Goal: Transaction & Acquisition: Book appointment/travel/reservation

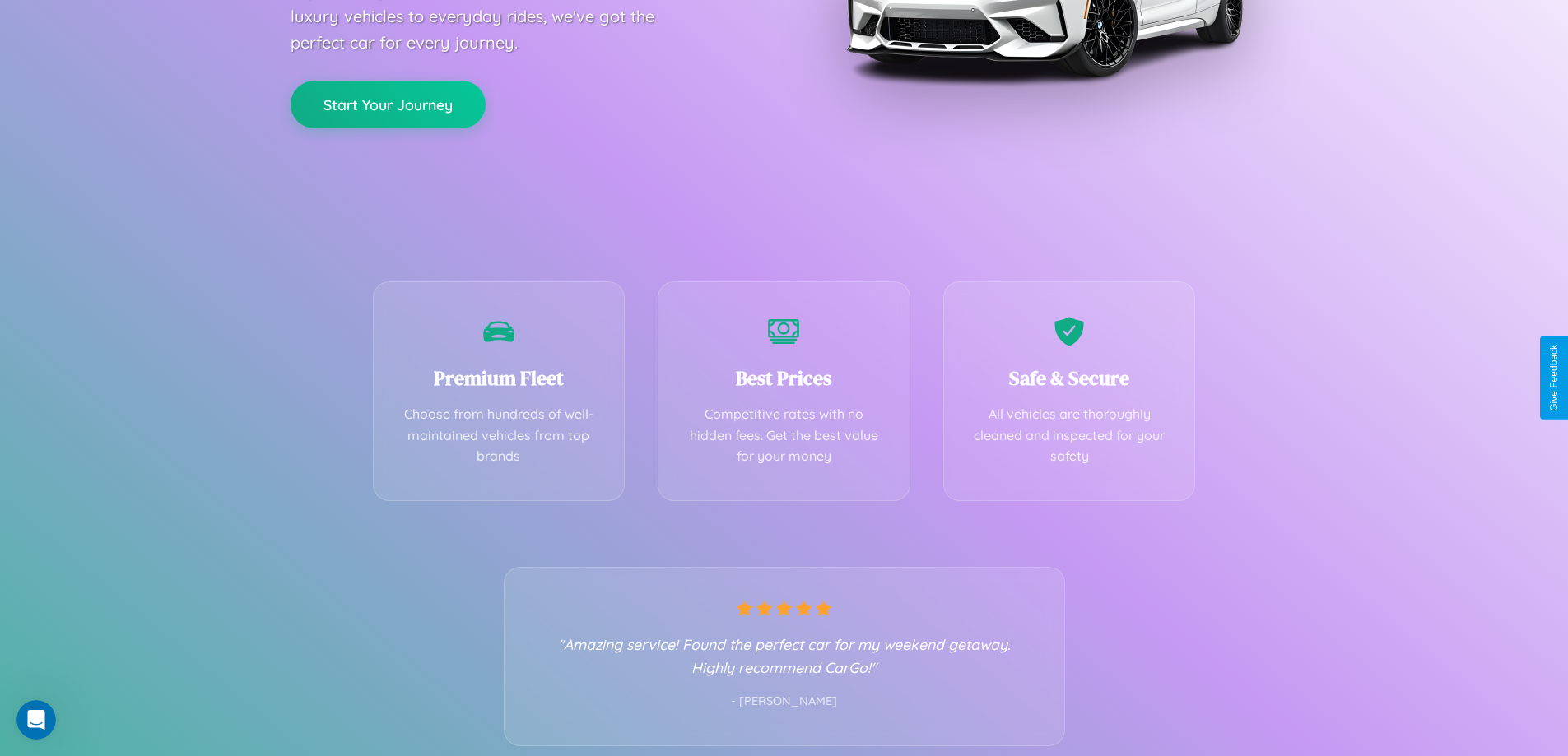
scroll to position [324, 0]
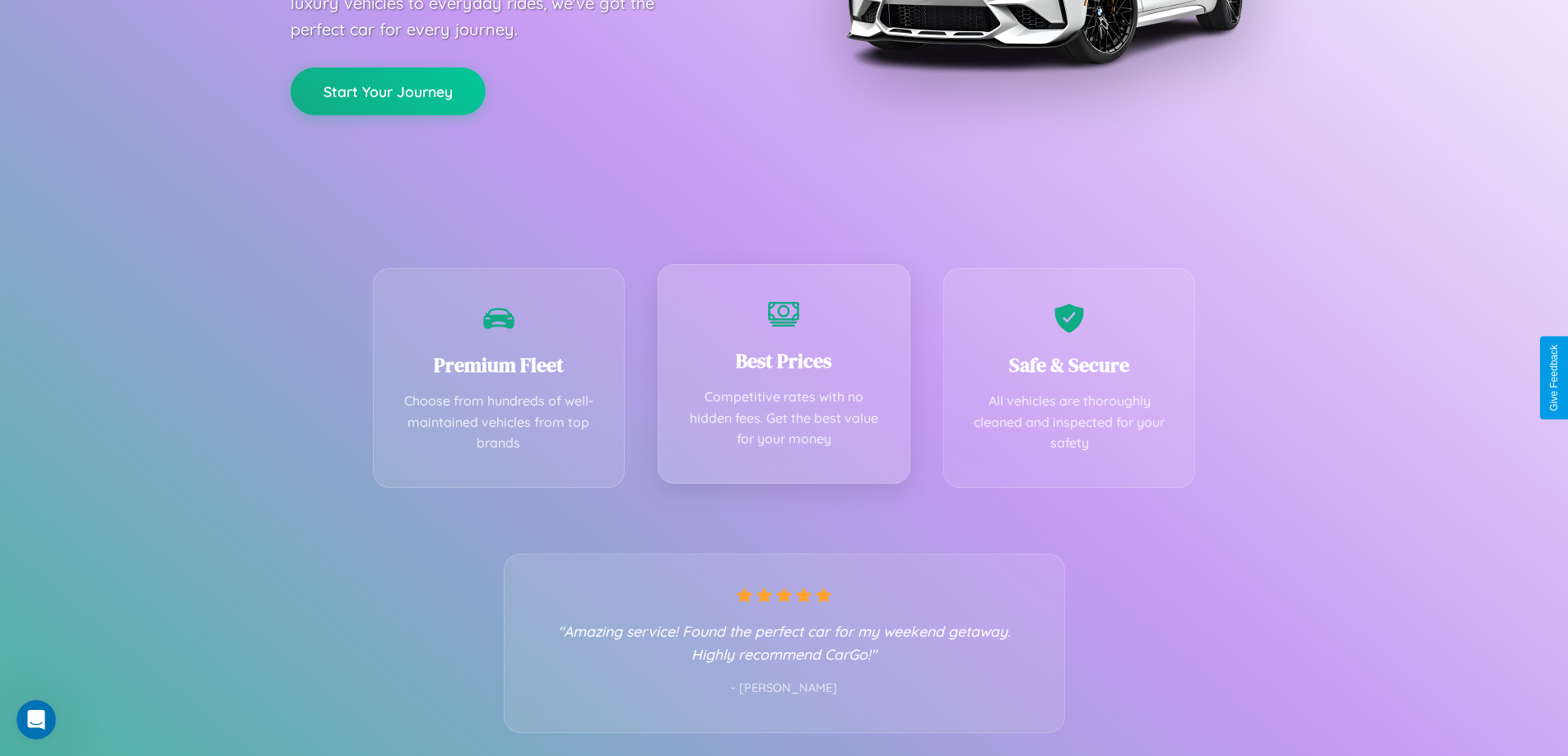
click at [784, 378] on div "Best Prices Competitive rates with no hidden fees. Get the best value for your …" at bounding box center [784, 374] width 253 height 220
click at [387, 90] on button "Start Your Journey" at bounding box center [387, 90] width 195 height 48
click at [387, 89] on button "Start Your Journey" at bounding box center [387, 90] width 195 height 48
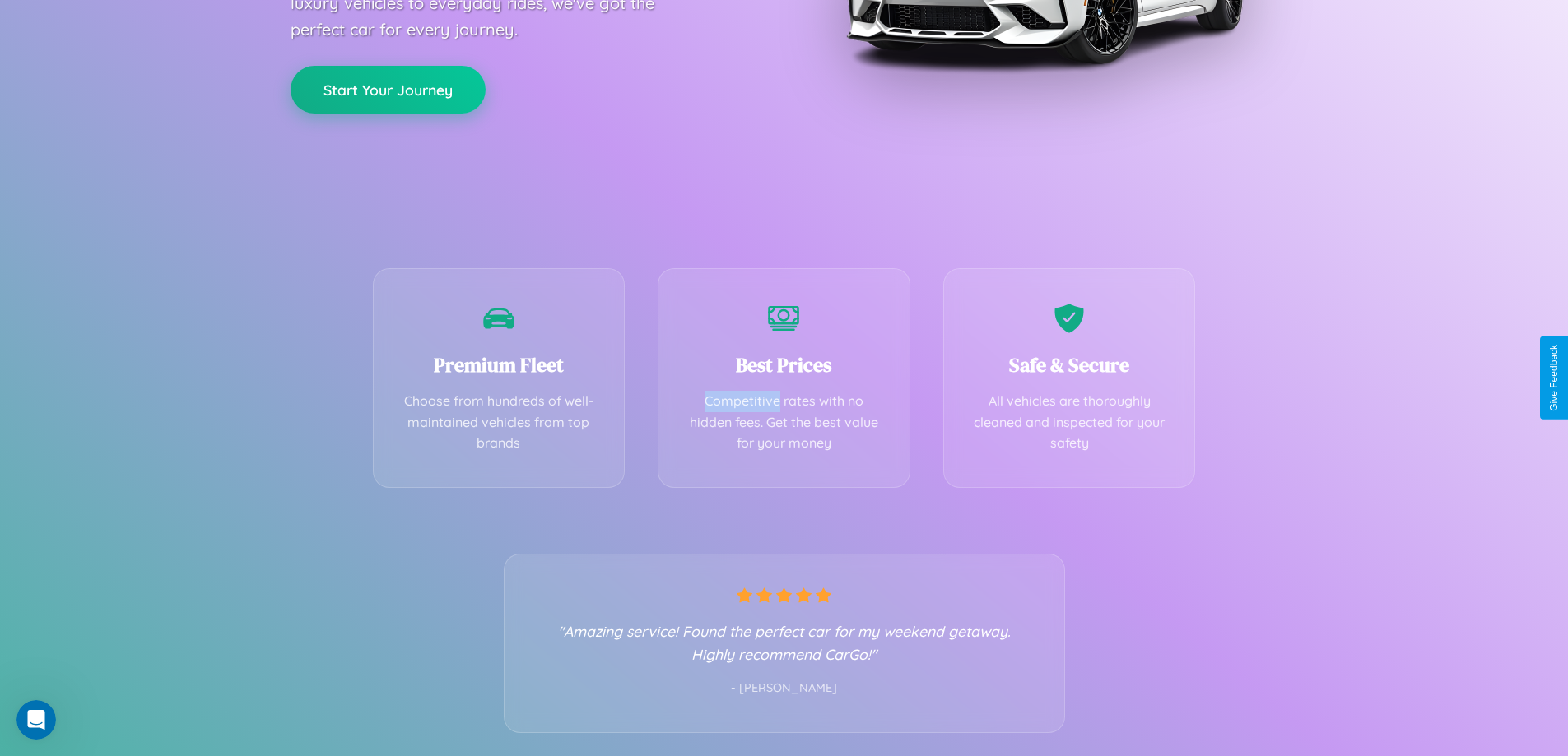
click at [387, 89] on button "Start Your Journey" at bounding box center [387, 90] width 195 height 48
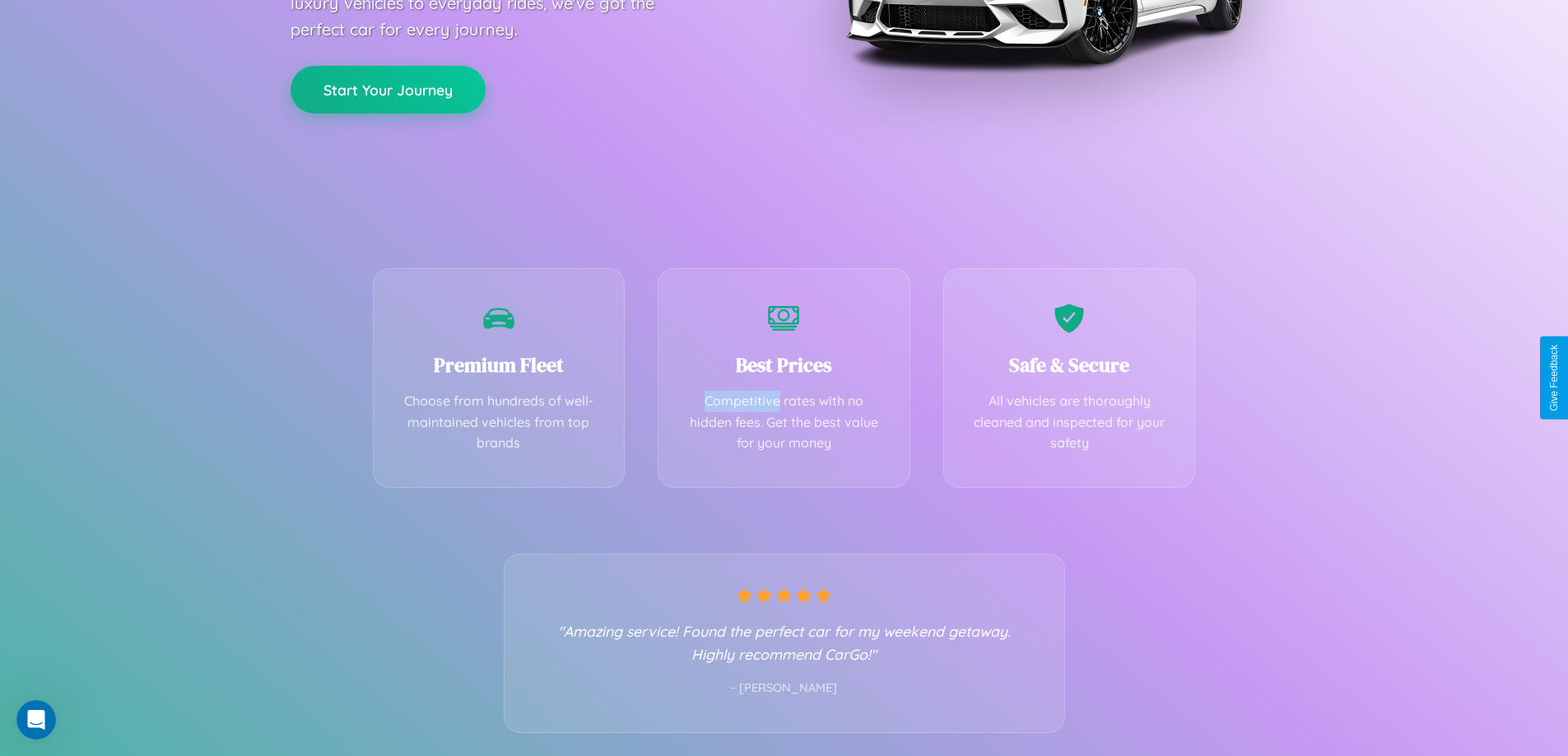
click at [387, 89] on button "Start Your Journey" at bounding box center [387, 90] width 195 height 48
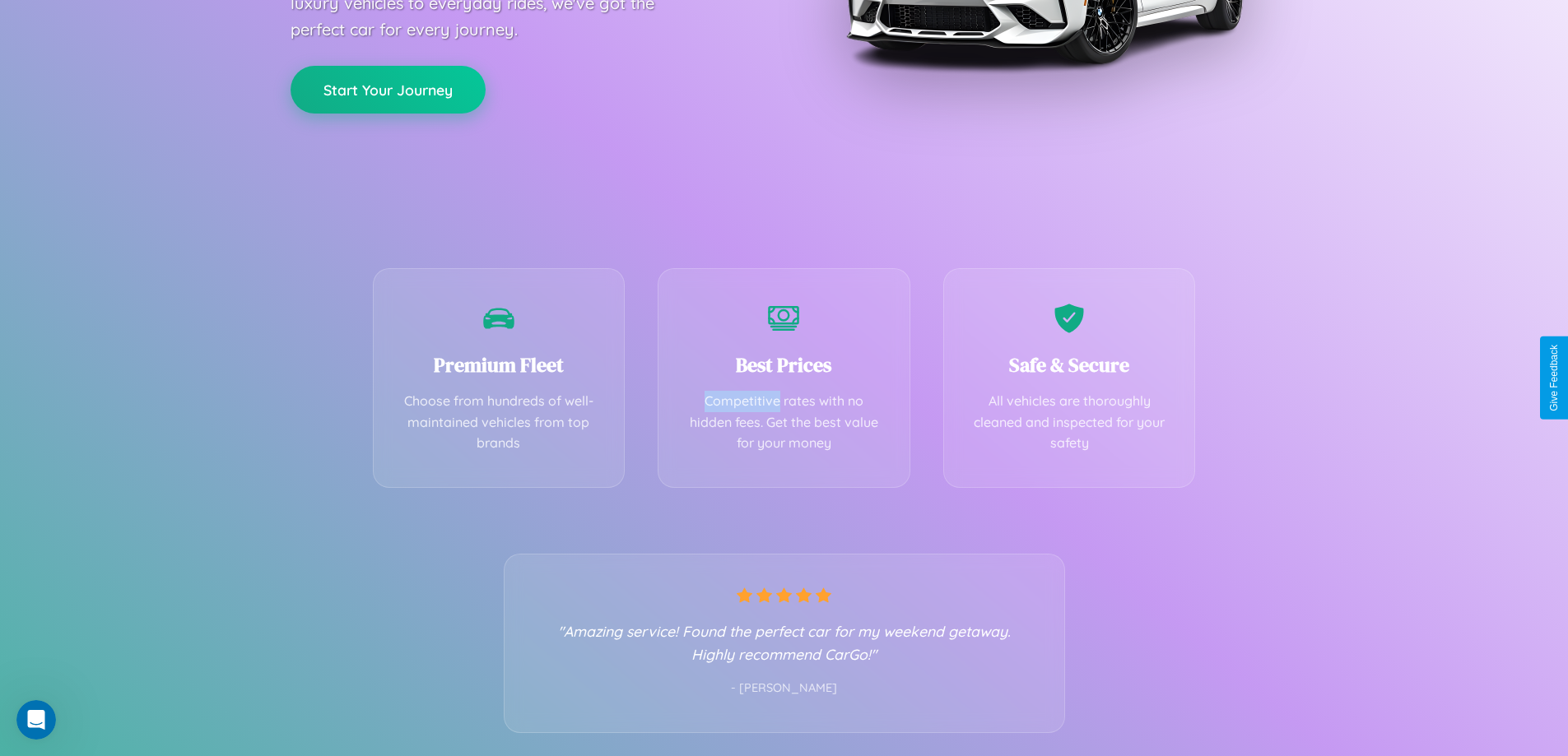
click at [387, 89] on button "Start Your Journey" at bounding box center [387, 90] width 195 height 48
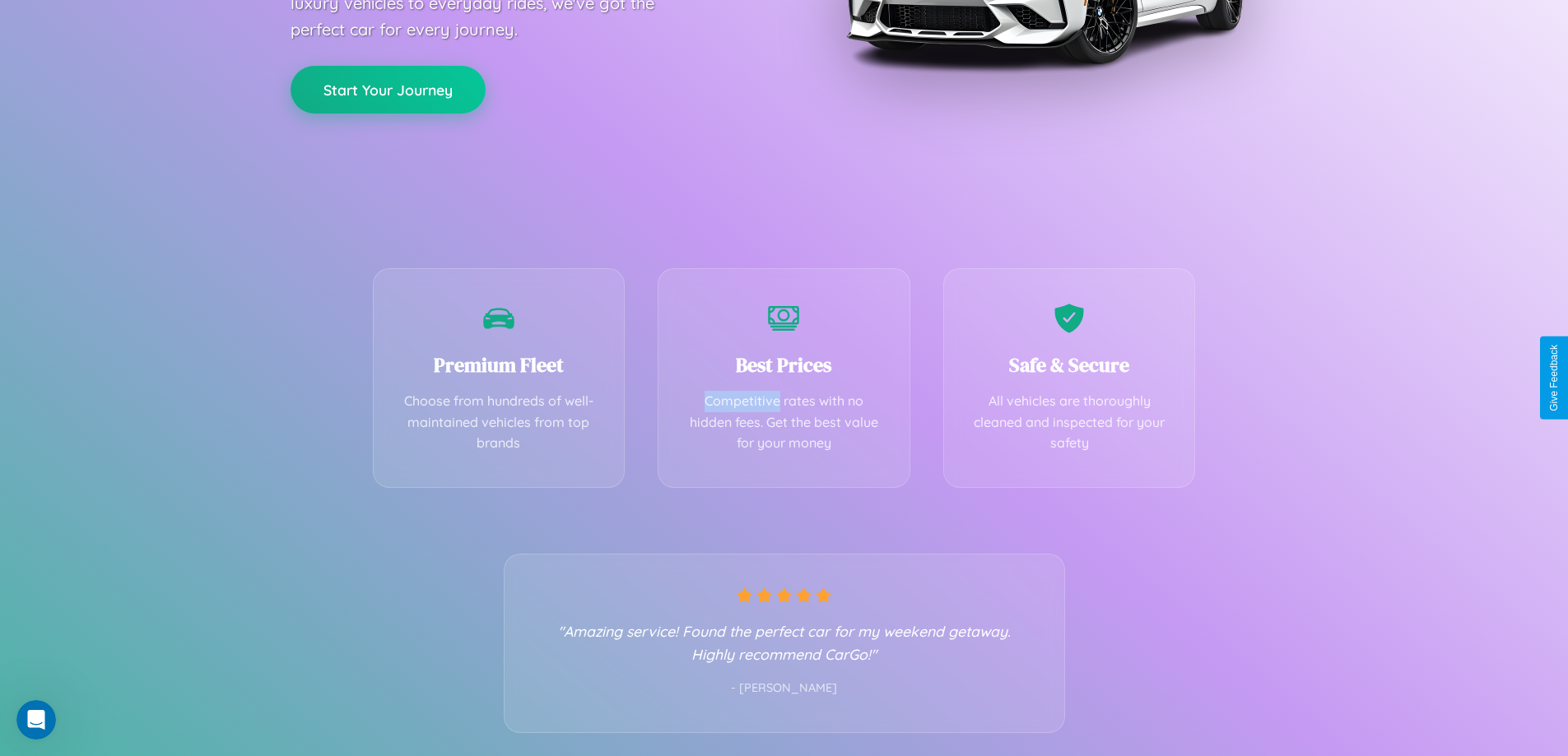
click at [387, 89] on button "Start Your Journey" at bounding box center [387, 90] width 195 height 48
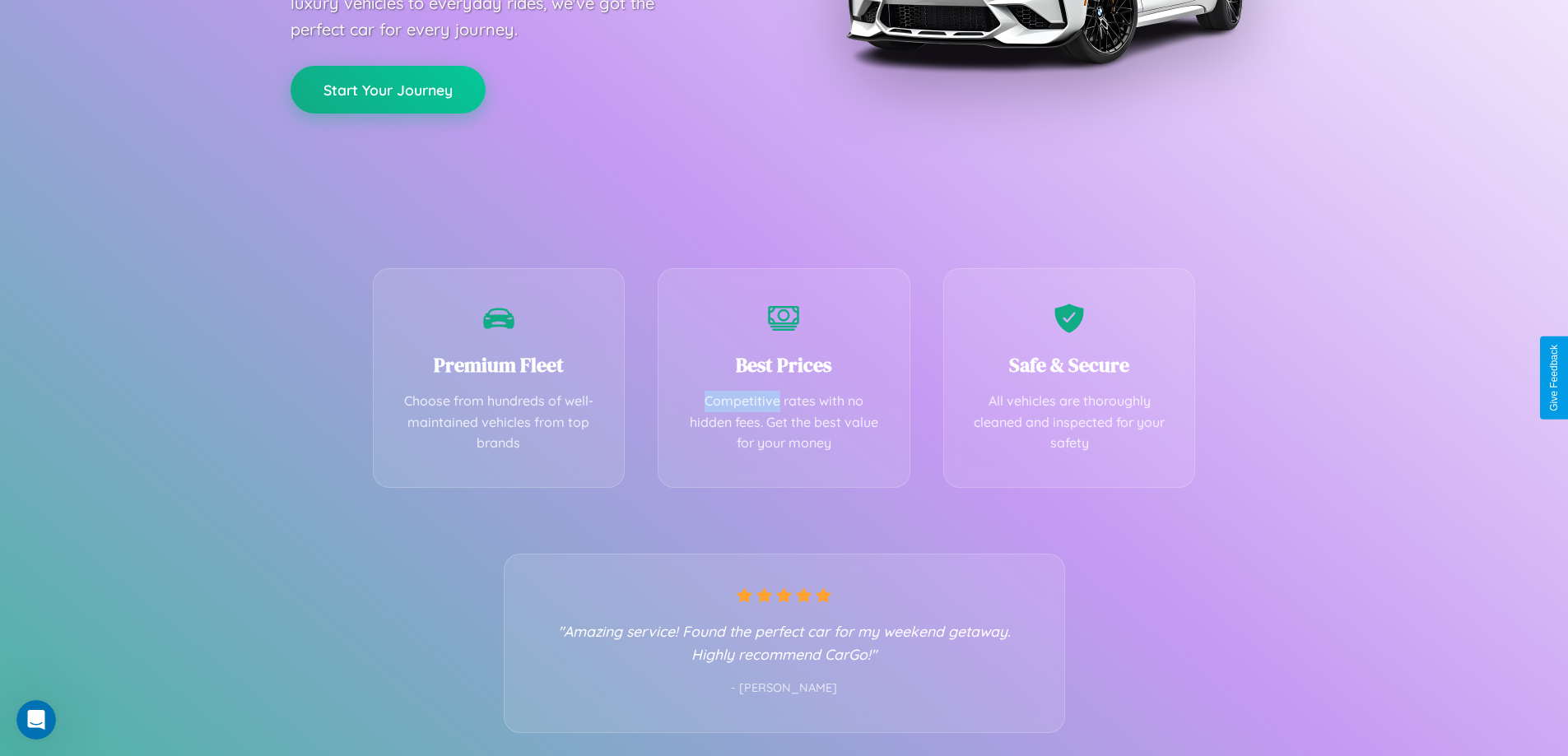
click at [387, 89] on button "Start Your Journey" at bounding box center [387, 90] width 195 height 48
